Goal: Task Accomplishment & Management: Use online tool/utility

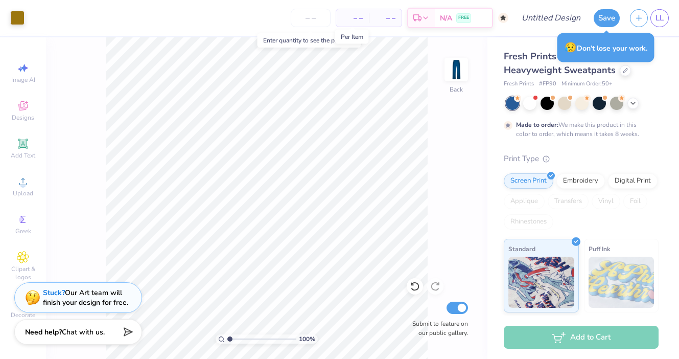
click at [354, 19] on span "– –" at bounding box center [352, 18] width 20 height 11
click at [350, 16] on span "– –" at bounding box center [352, 18] width 20 height 11
click at [315, 18] on input "number" at bounding box center [311, 18] width 40 height 18
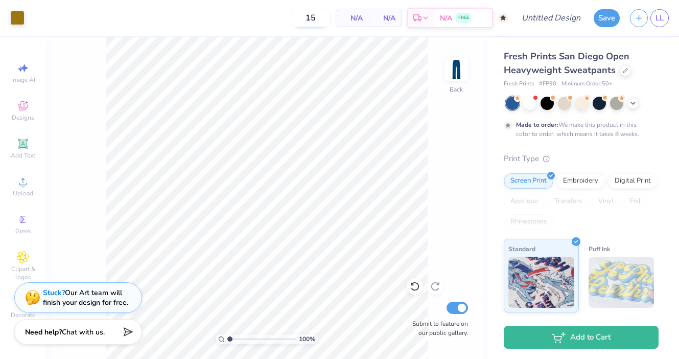
type input "1"
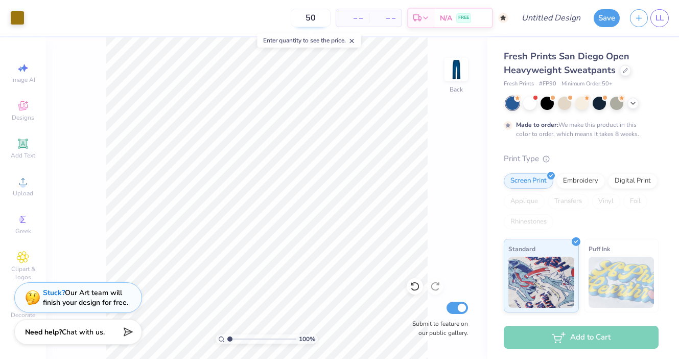
type input "50"
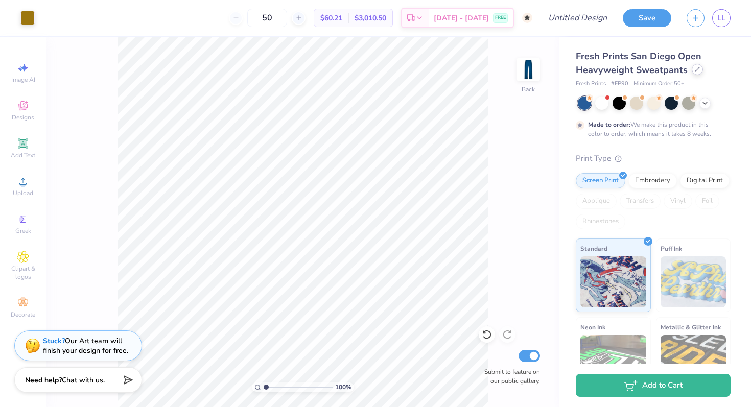
click at [678, 73] on div at bounding box center [697, 69] width 11 height 11
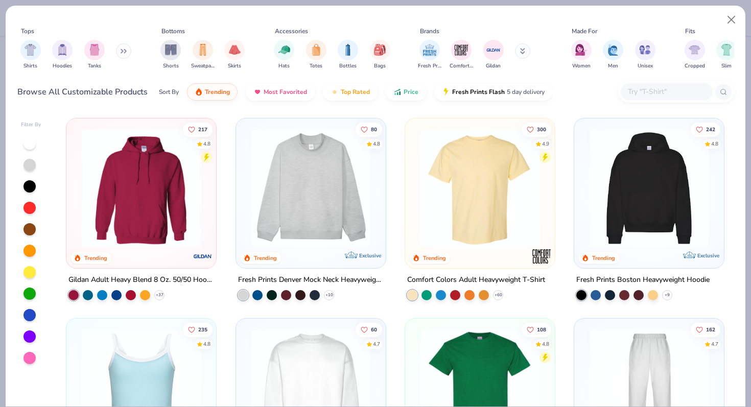
click at [652, 91] on input "text" at bounding box center [666, 92] width 79 height 12
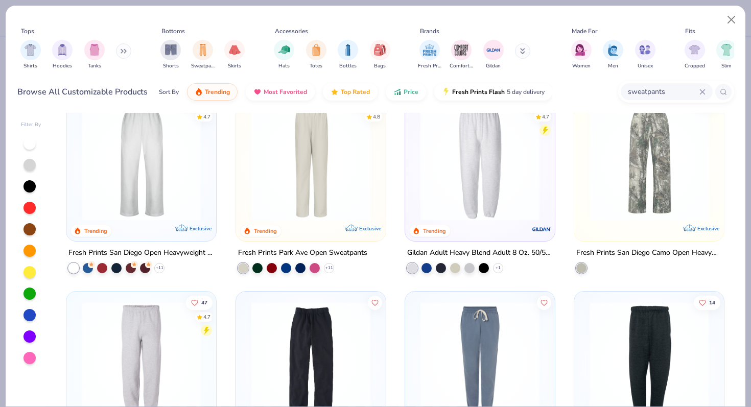
scroll to position [39, 0]
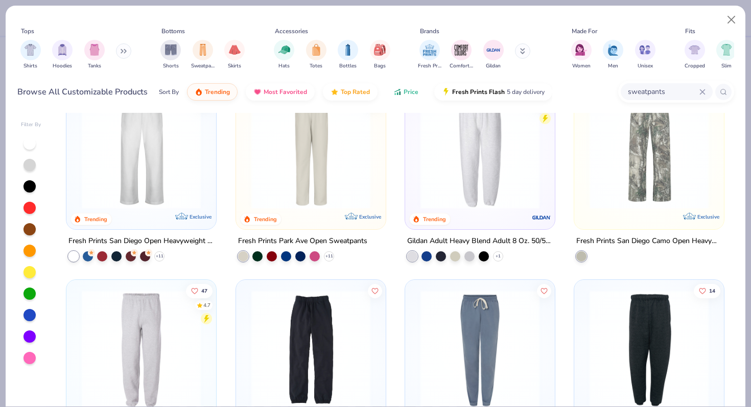
click at [405, 100] on div "Sort By Trending Most Favorited Top Rated Price Fresh Prints Flash 5 day delive…" at bounding box center [355, 92] width 393 height 29
click at [405, 97] on button "Price" at bounding box center [406, 89] width 40 height 17
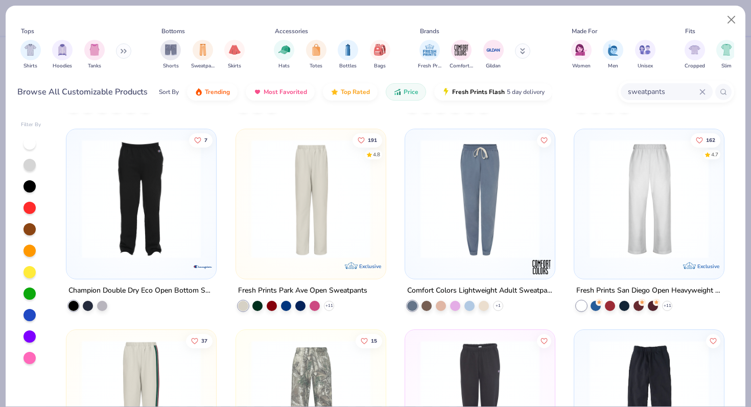
scroll to position [187, 0]
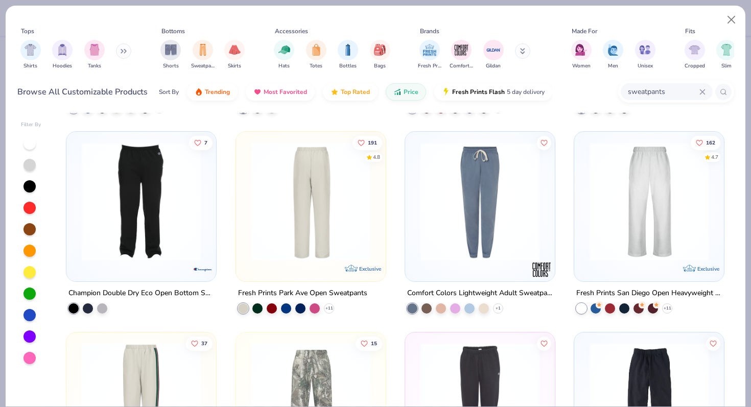
click at [319, 210] on img at bounding box center [310, 201] width 129 height 119
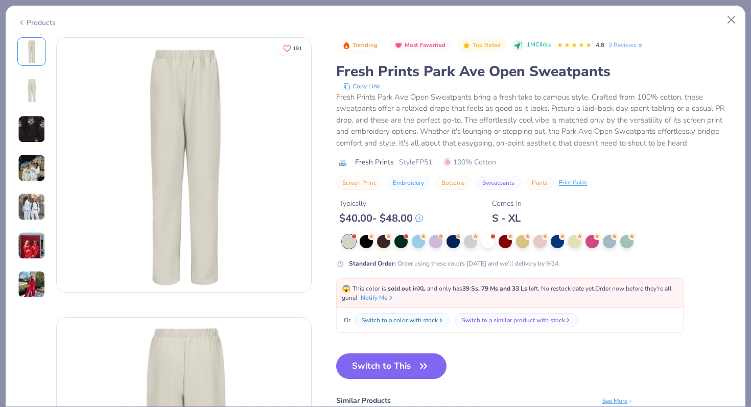
click at [19, 20] on icon at bounding box center [21, 22] width 8 height 12
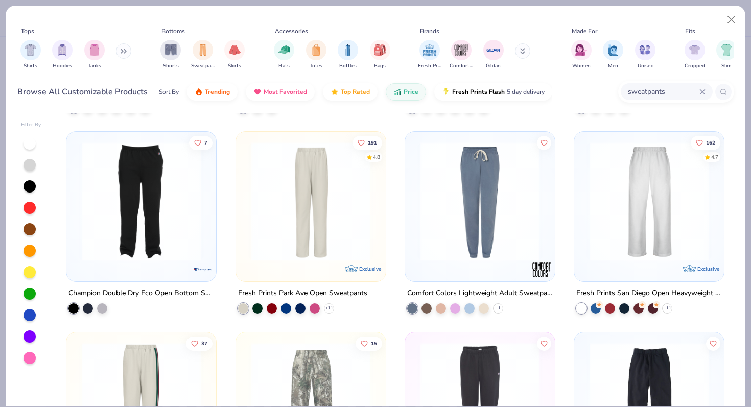
click at [655, 220] on img at bounding box center [648, 201] width 129 height 119
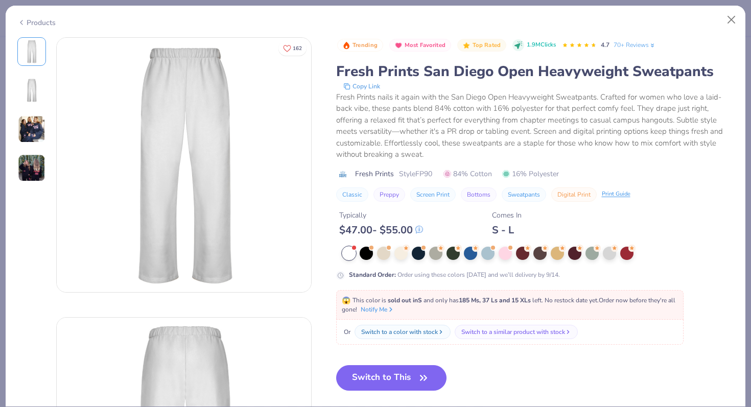
click at [25, 22] on icon at bounding box center [21, 22] width 8 height 12
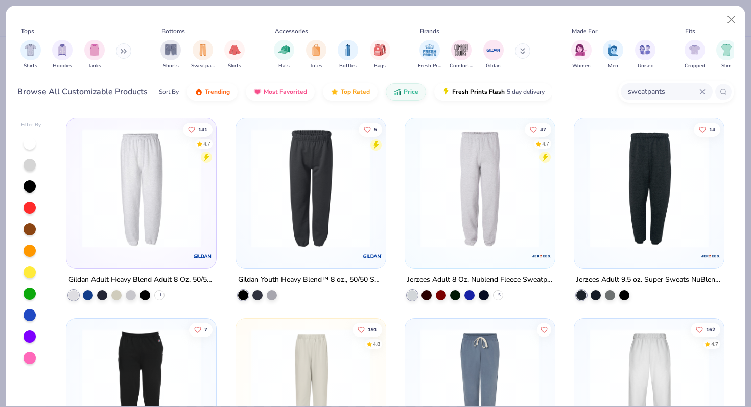
click at [669, 91] on input "sweatpants" at bounding box center [663, 92] width 73 height 12
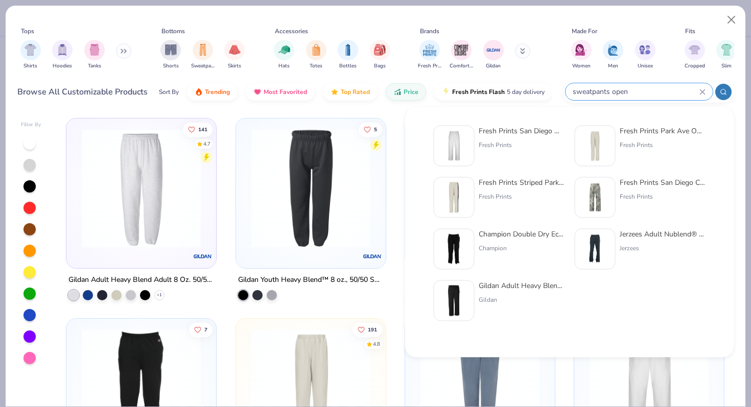
type input "sweatpants open"
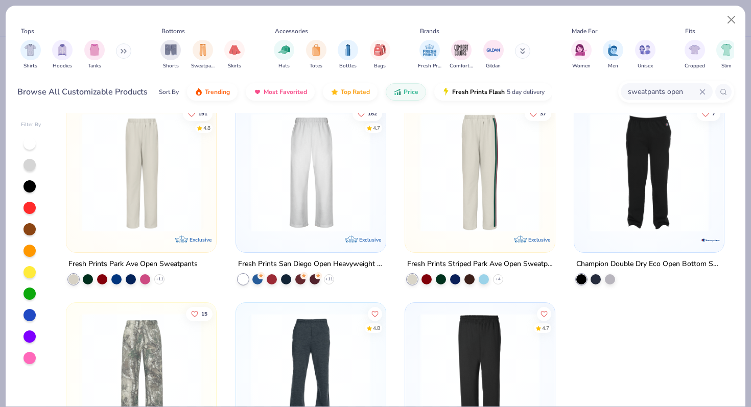
scroll to position [16, 0]
click at [409, 96] on button "Price" at bounding box center [406, 89] width 40 height 17
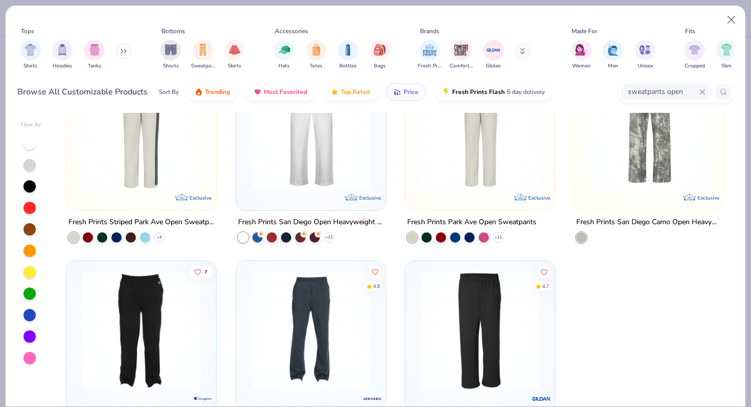
scroll to position [111, 0]
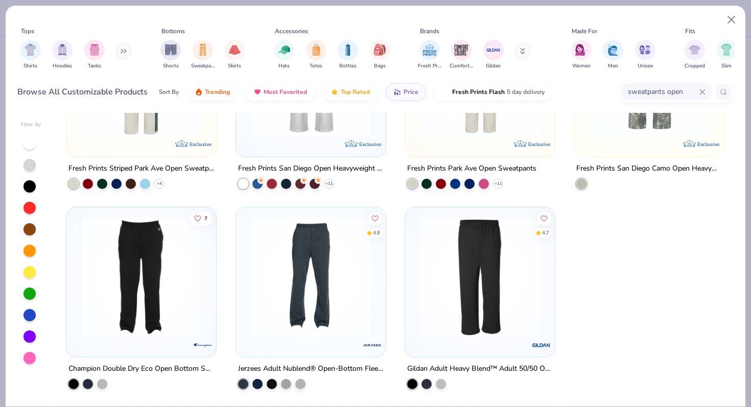
click at [415, 293] on img at bounding box center [350, 277] width 129 height 119
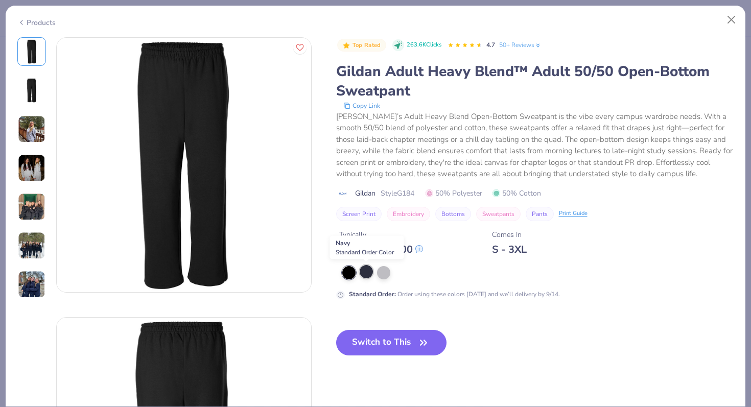
click at [368, 275] on div at bounding box center [366, 271] width 13 height 13
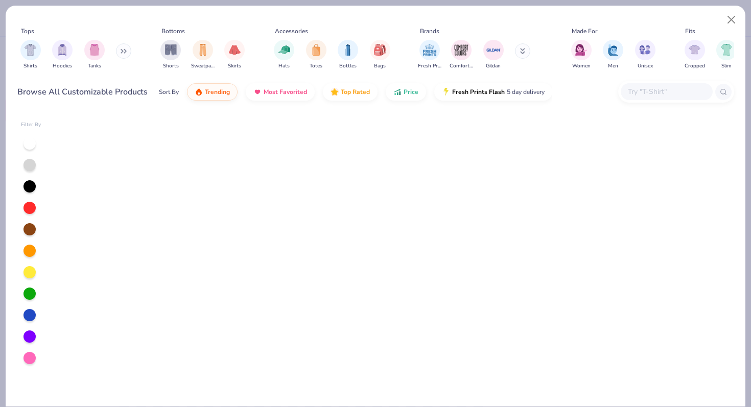
scroll to position [2923, 0]
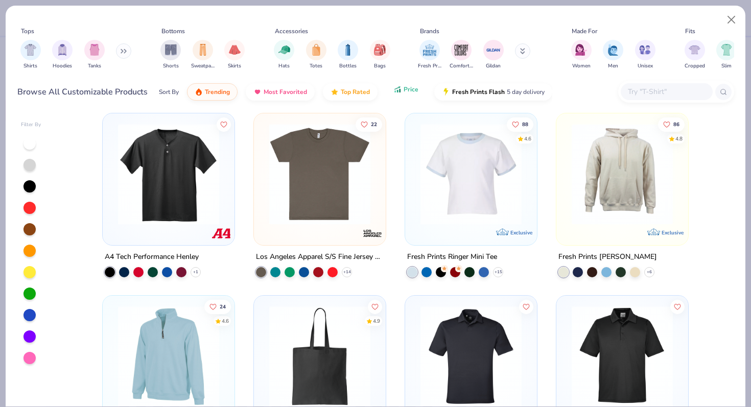
click at [410, 90] on span "Price" at bounding box center [411, 89] width 15 height 8
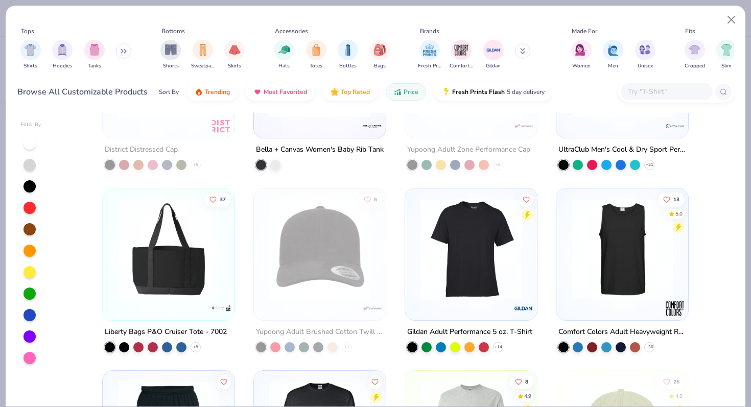
scroll to position [4129, 0]
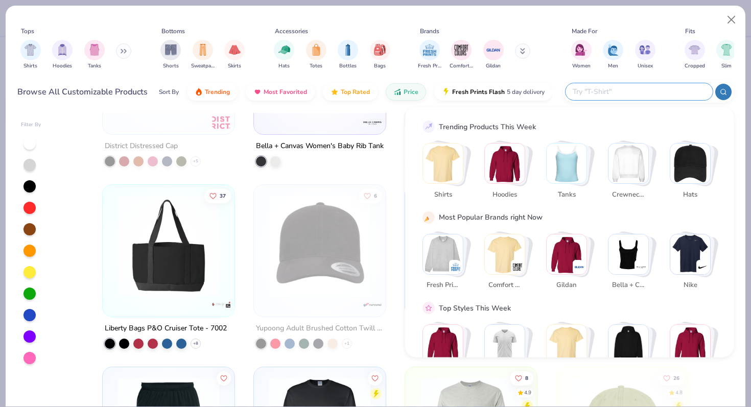
click at [644, 92] on input "text" at bounding box center [639, 92] width 134 height 12
type input "baby tee"
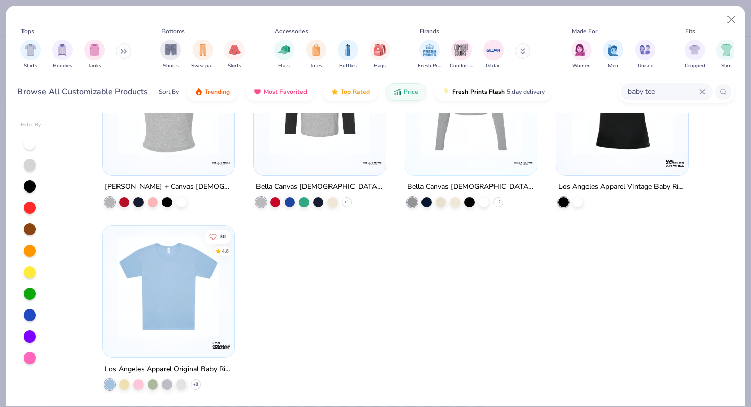
scroll to position [75, 0]
click at [180, 298] on img at bounding box center [168, 287] width 111 height 101
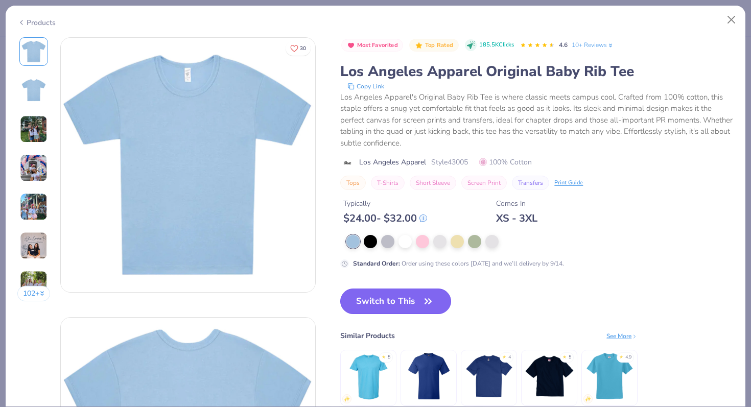
click at [391, 302] on button "Switch to This" at bounding box center [395, 302] width 111 height 26
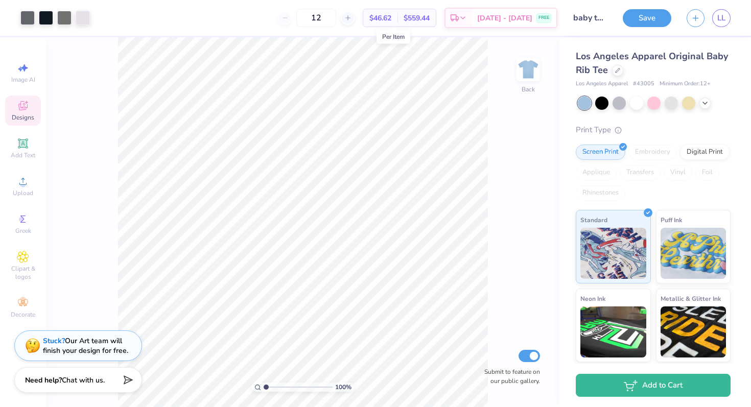
click at [391, 21] on span "$46.62" at bounding box center [380, 18] width 22 height 11
click at [335, 19] on input "12" at bounding box center [316, 18] width 40 height 18
click at [336, 16] on input "15" at bounding box center [316, 18] width 40 height 18
type input "1"
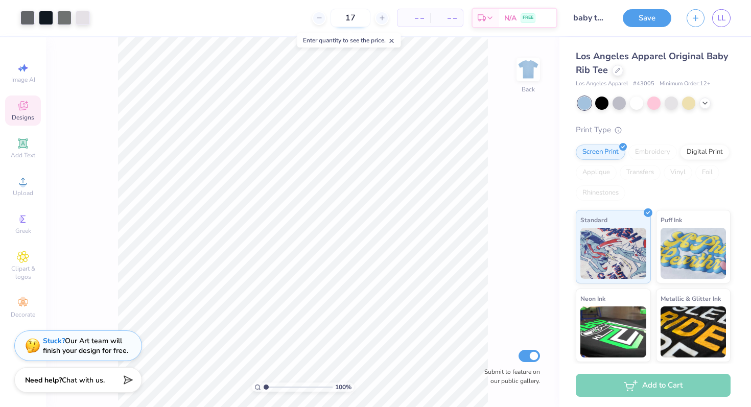
type input "17"
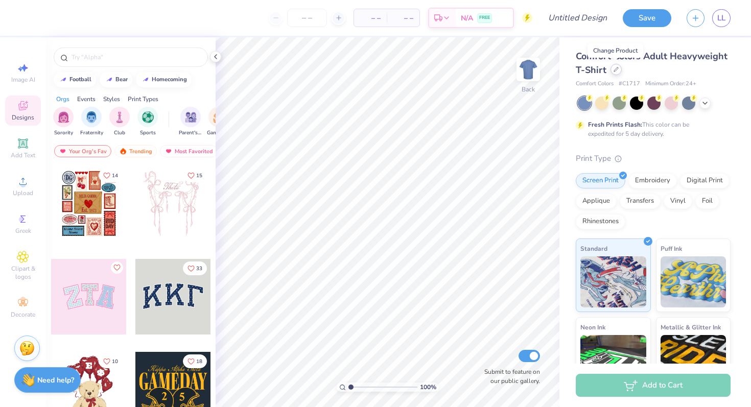
click at [616, 72] on icon at bounding box center [616, 69] width 5 height 5
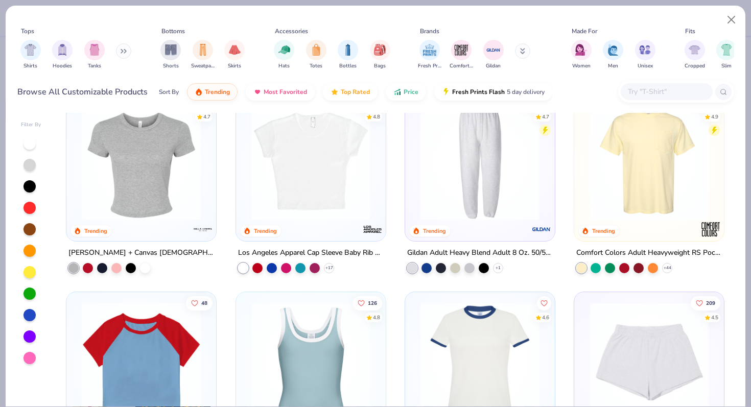
scroll to position [1033, 0]
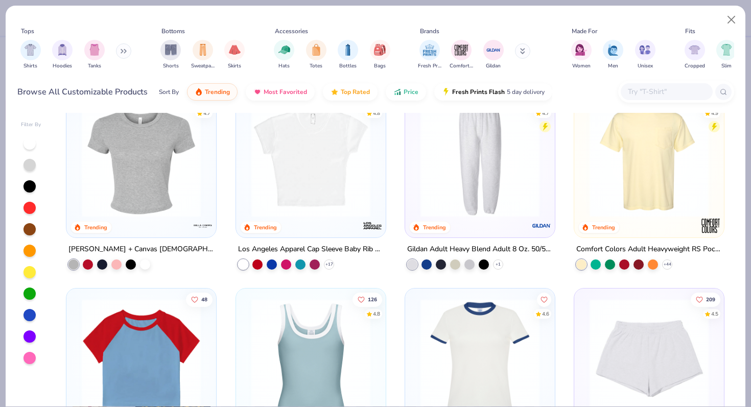
click at [325, 184] on img at bounding box center [310, 157] width 129 height 119
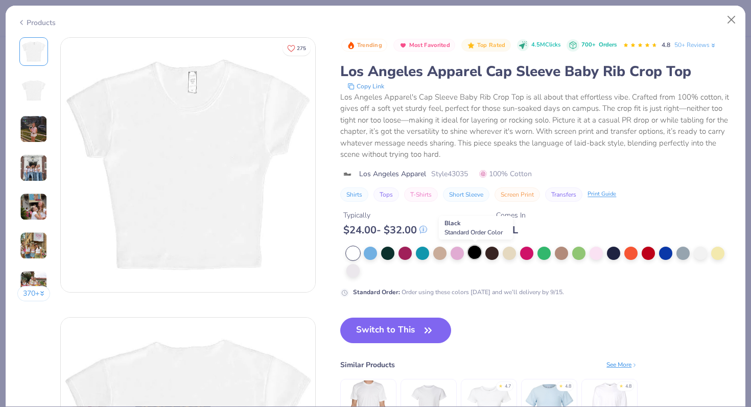
click at [474, 251] on div at bounding box center [474, 252] width 13 height 13
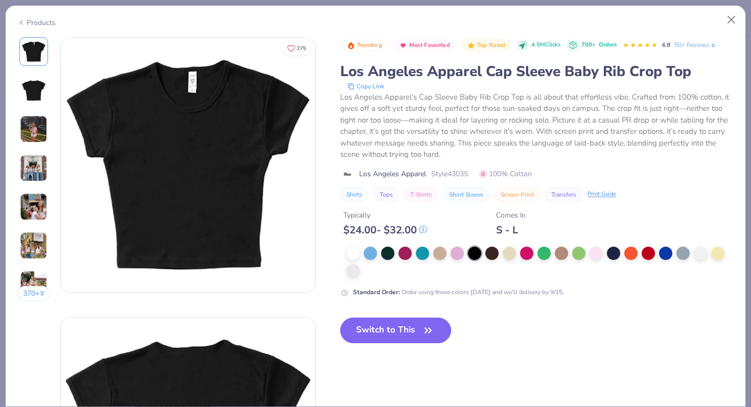
click at [418, 329] on button "Switch to This" at bounding box center [395, 331] width 111 height 26
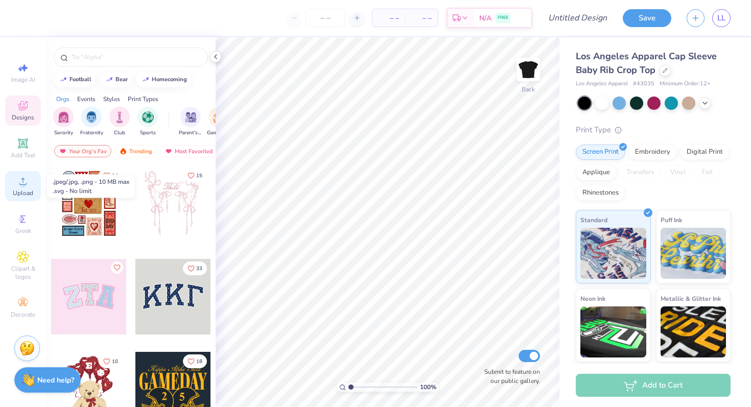
click at [25, 179] on icon at bounding box center [23, 181] width 12 height 12
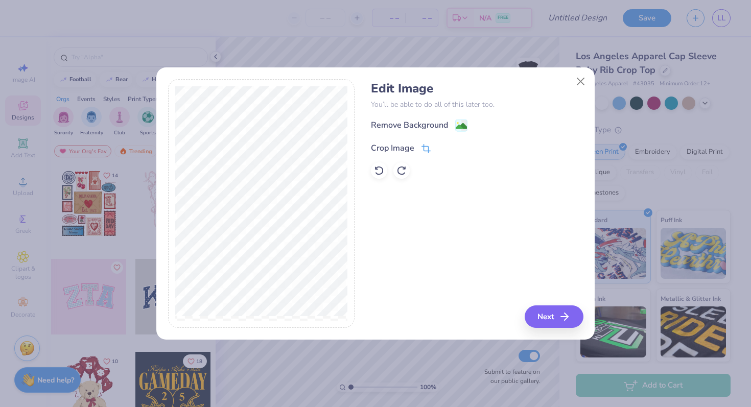
click at [426, 147] on icon at bounding box center [425, 148] width 9 height 9
click at [565, 314] on div "Edit Image You’ll be able to do all of this later too. Remove Background Crop I…" at bounding box center [477, 203] width 212 height 249
click at [561, 320] on div "Edit Image You’ll be able to do all of this later too. Remove Background Crop I…" at bounding box center [477, 203] width 212 height 249
click at [443, 147] on icon at bounding box center [443, 147] width 6 height 6
click at [565, 316] on icon "button" at bounding box center [567, 317] width 12 height 12
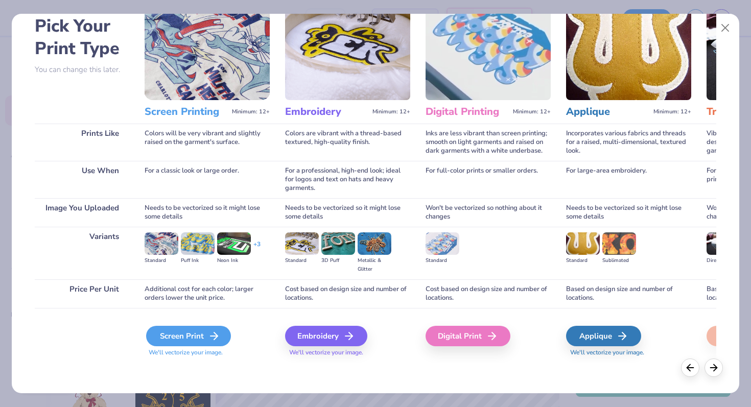
click at [228, 341] on div "Screen Print" at bounding box center [188, 336] width 85 height 20
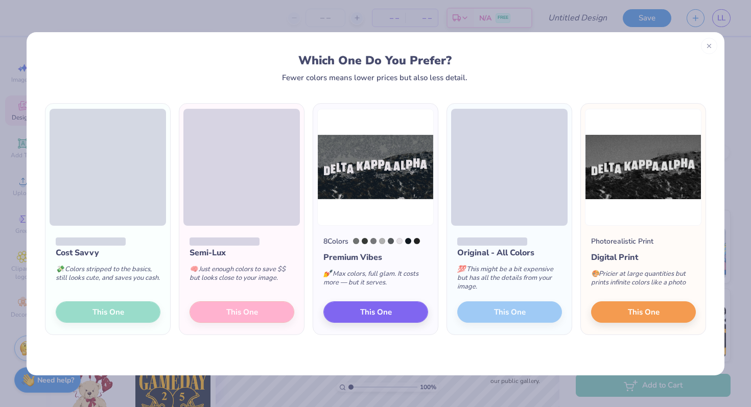
click at [102, 315] on div "Cost Savvy 💸 Colors stripped to the basics, still looks cute, and saves you cas…" at bounding box center [107, 280] width 125 height 109
click at [111, 309] on div "Cost Savvy 💸 Colors stripped to the basics, still looks cute, and saves you cas…" at bounding box center [107, 280] width 125 height 109
click at [74, 239] on span at bounding box center [91, 242] width 70 height 9
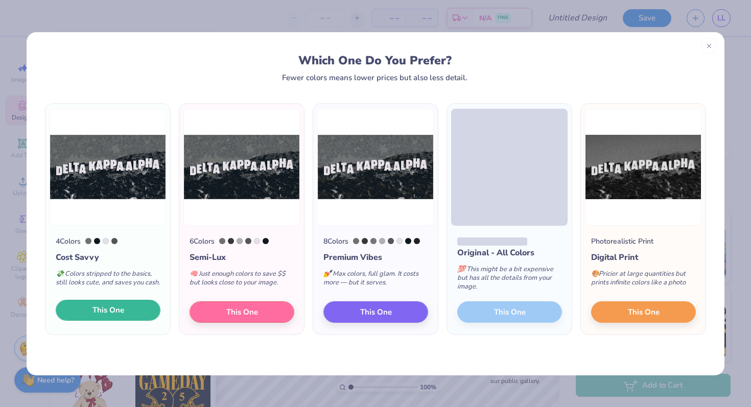
click at [115, 314] on span "This One" at bounding box center [108, 310] width 32 height 12
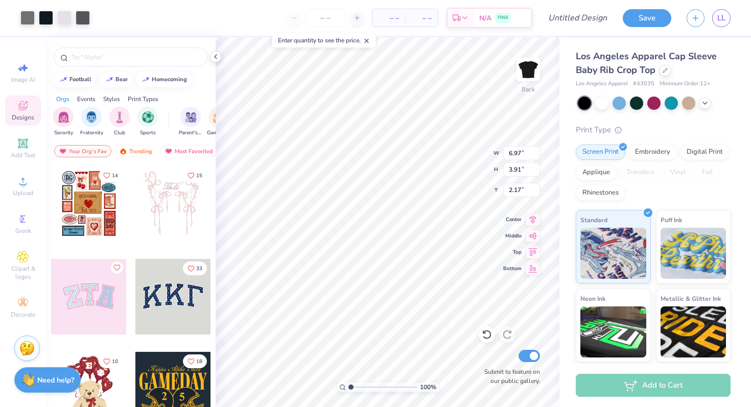
type input "1.39"
click at [330, 18] on input "number" at bounding box center [326, 18] width 40 height 18
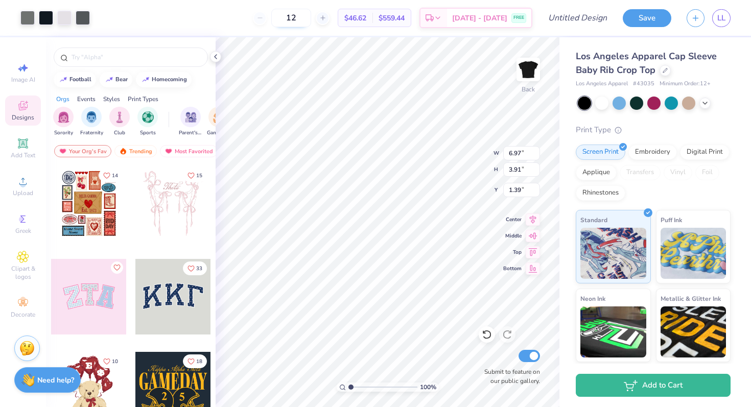
click at [311, 17] on input "12" at bounding box center [291, 18] width 40 height 18
type input "1"
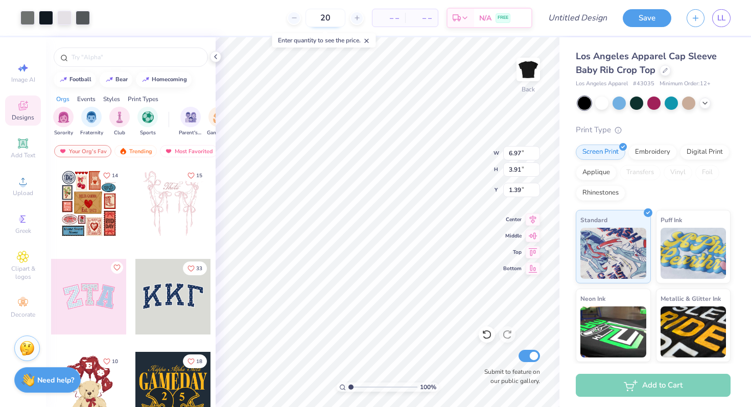
type input "20"
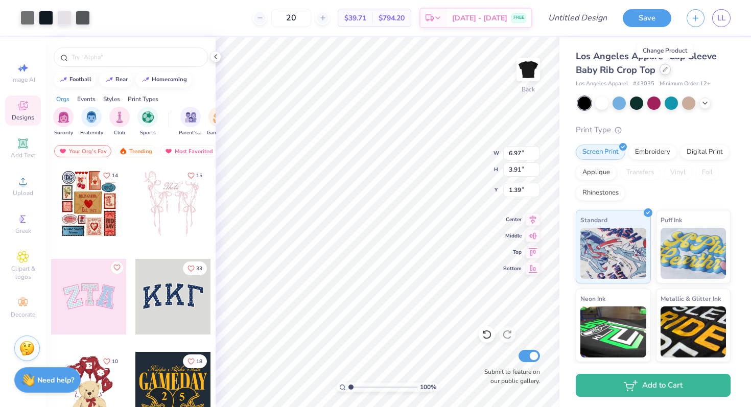
click at [664, 73] on div at bounding box center [665, 69] width 11 height 11
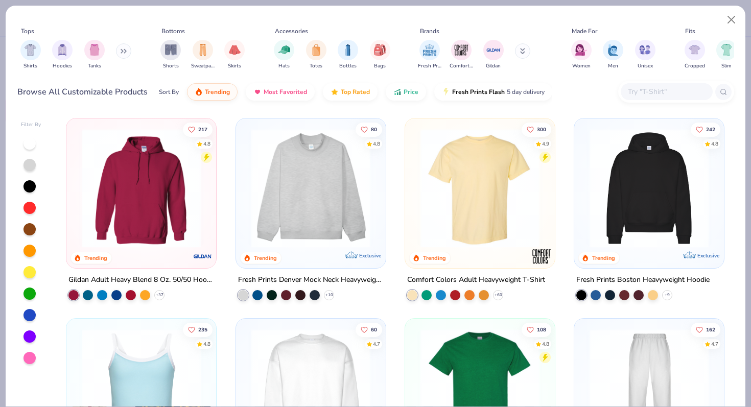
click at [516, 201] on img at bounding box center [479, 188] width 129 height 119
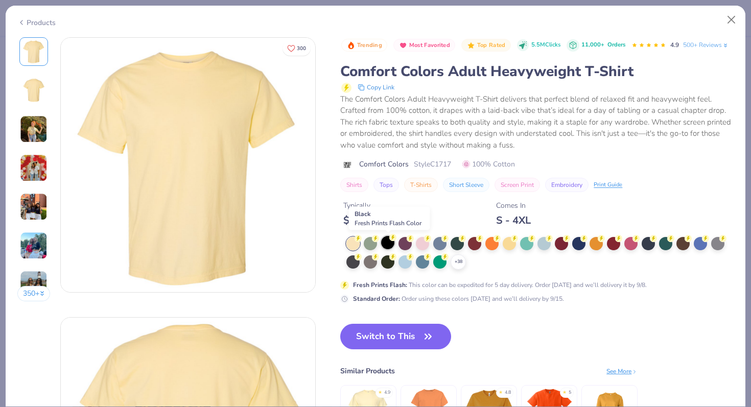
click at [386, 247] on div at bounding box center [387, 242] width 13 height 13
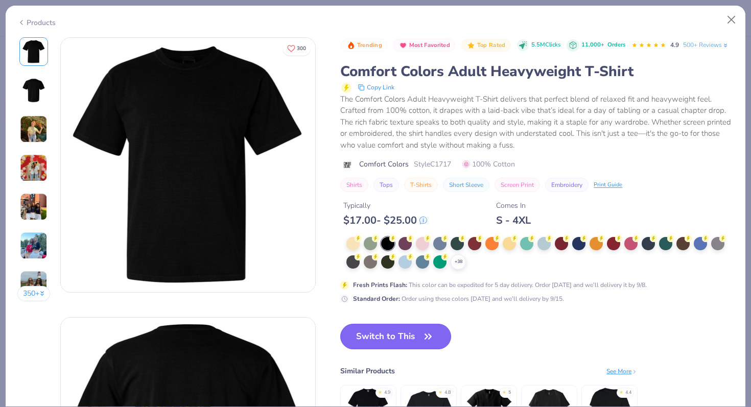
click at [416, 337] on button "Switch to This" at bounding box center [395, 337] width 111 height 26
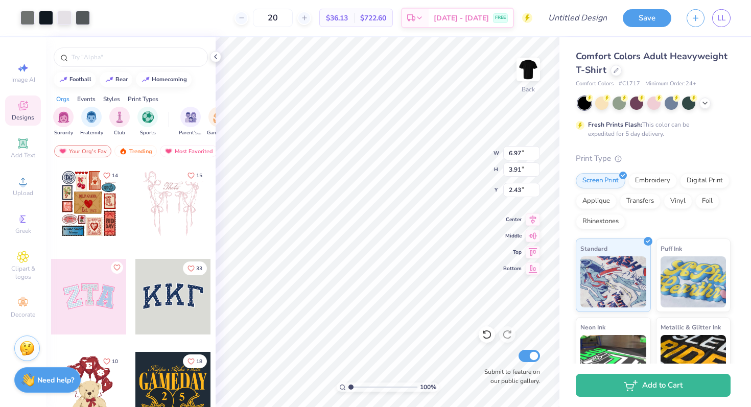
type input "2.43"
type input "9.10"
type input "5.10"
type input "3.52"
type input "9.75"
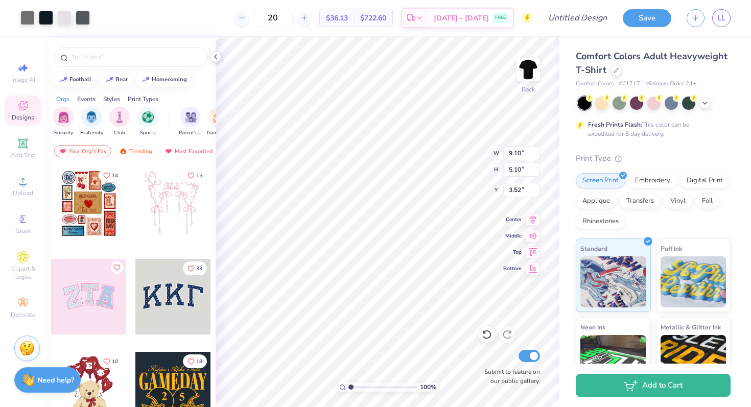
type input "5.47"
type input "3.22"
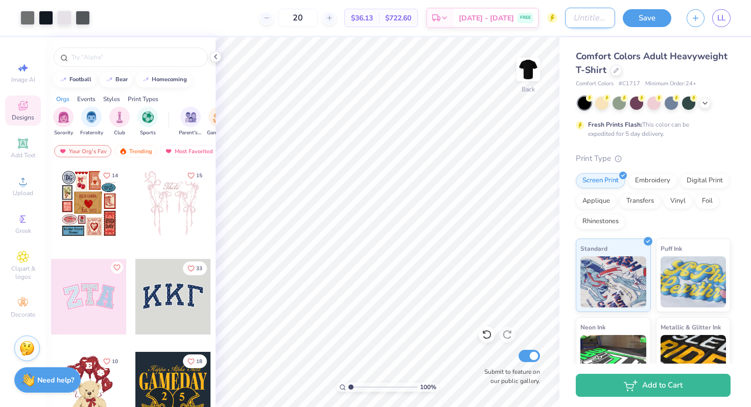
click at [584, 19] on input "Design Title" at bounding box center [590, 18] width 50 height 20
type input "classic hollywood t shirt dka"
click at [638, 17] on button "Save" at bounding box center [647, 17] width 49 height 18
